Goal: Task Accomplishment & Management: Use online tool/utility

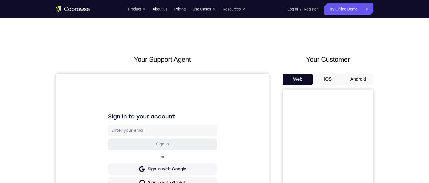
click at [322, 80] on button "iOS" at bounding box center [328, 79] width 30 height 11
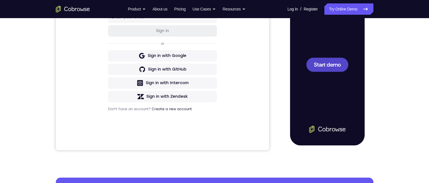
click at [323, 63] on span "Start demo" at bounding box center [326, 64] width 27 height 5
click at [323, 63] on div at bounding box center [326, 65] width 75 height 162
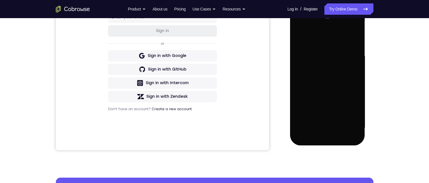
click at [323, 63] on div at bounding box center [326, 65] width 75 height 162
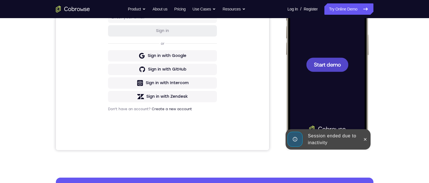
click at [321, 68] on div at bounding box center [327, 65] width 42 height 14
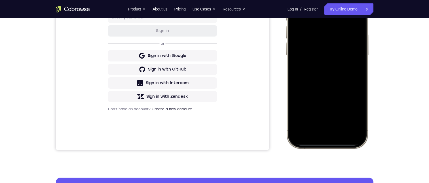
drag, startPoint x: 333, startPoint y: 144, endPoint x: 333, endPoint y: 140, distance: 4.3
click at [333, 144] on div at bounding box center [326, 65] width 75 height 162
drag, startPoint x: 333, startPoint y: 140, endPoint x: 312, endPoint y: 93, distance: 51.3
click at [320, 56] on div at bounding box center [326, 65] width 75 height 162
drag, startPoint x: 330, startPoint y: 145, endPoint x: 329, endPoint y: 138, distance: 6.9
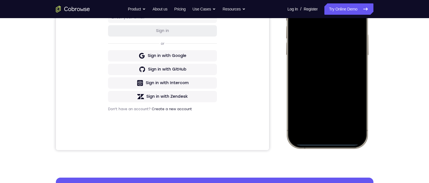
click at [329, 138] on div at bounding box center [326, 65] width 75 height 162
click at [326, 139] on div at bounding box center [326, 65] width 75 height 162
click at [326, 133] on div at bounding box center [326, 65] width 75 height 162
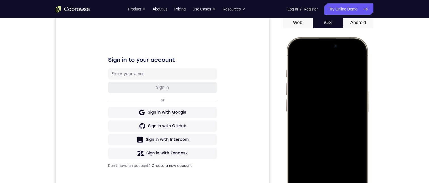
click at [326, 54] on div at bounding box center [326, 121] width 75 height 162
drag, startPoint x: 321, startPoint y: 55, endPoint x: 313, endPoint y: 67, distance: 13.7
click at [315, 84] on div at bounding box center [326, 121] width 75 height 162
drag, startPoint x: 324, startPoint y: 56, endPoint x: 327, endPoint y: 90, distance: 34.2
click at [323, 157] on div at bounding box center [326, 121] width 75 height 162
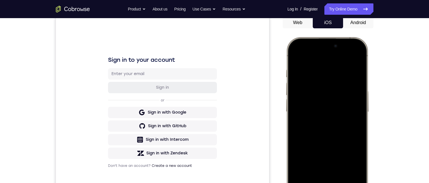
drag, startPoint x: 328, startPoint y: 57, endPoint x: 336, endPoint y: 39, distance: 19.1
click at [319, 92] on div at bounding box center [326, 121] width 75 height 162
drag, startPoint x: 345, startPoint y: 44, endPoint x: 338, endPoint y: 98, distance: 54.3
click at [338, 97] on div at bounding box center [326, 121] width 75 height 162
click at [327, 46] on div at bounding box center [326, 121] width 75 height 162
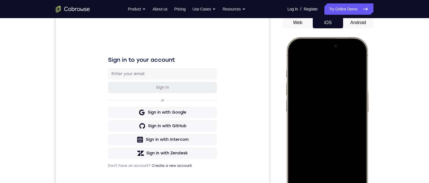
drag, startPoint x: 327, startPoint y: 46, endPoint x: 320, endPoint y: 90, distance: 44.5
click at [320, 90] on div at bounding box center [326, 121] width 75 height 162
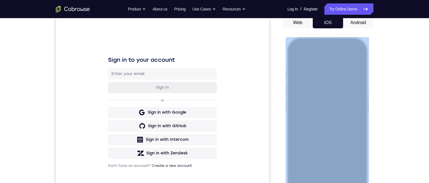
drag, startPoint x: 349, startPoint y: 40, endPoint x: 343, endPoint y: 65, distance: 26.2
click at [342, 73] on div at bounding box center [326, 121] width 83 height 168
click at [358, 55] on div at bounding box center [326, 121] width 75 height 162
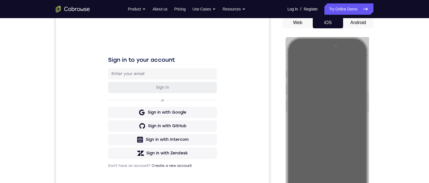
click at [360, 22] on button "Android" at bounding box center [358, 22] width 30 height 11
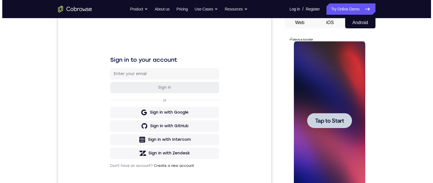
scroll to position [0, 0]
